Goal: Task Accomplishment & Management: Use online tool/utility

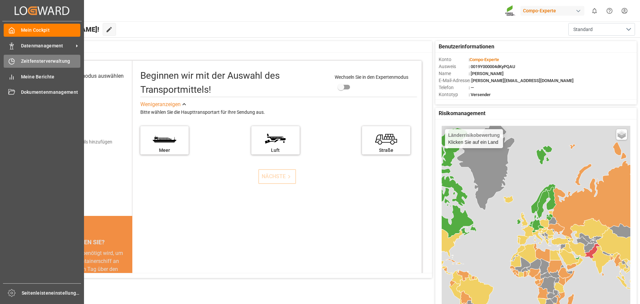
click at [40, 61] on font "Zeitfensterverwaltung" at bounding box center [45, 60] width 49 height 5
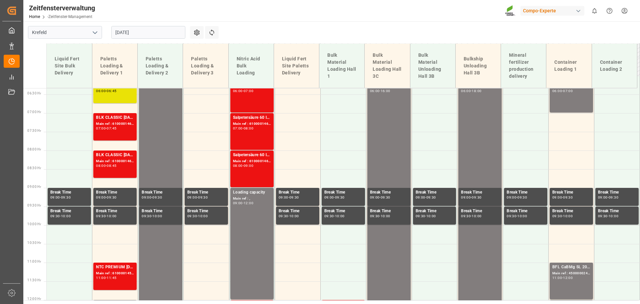
scroll to position [278, 0]
